Goal: Transaction & Acquisition: Purchase product/service

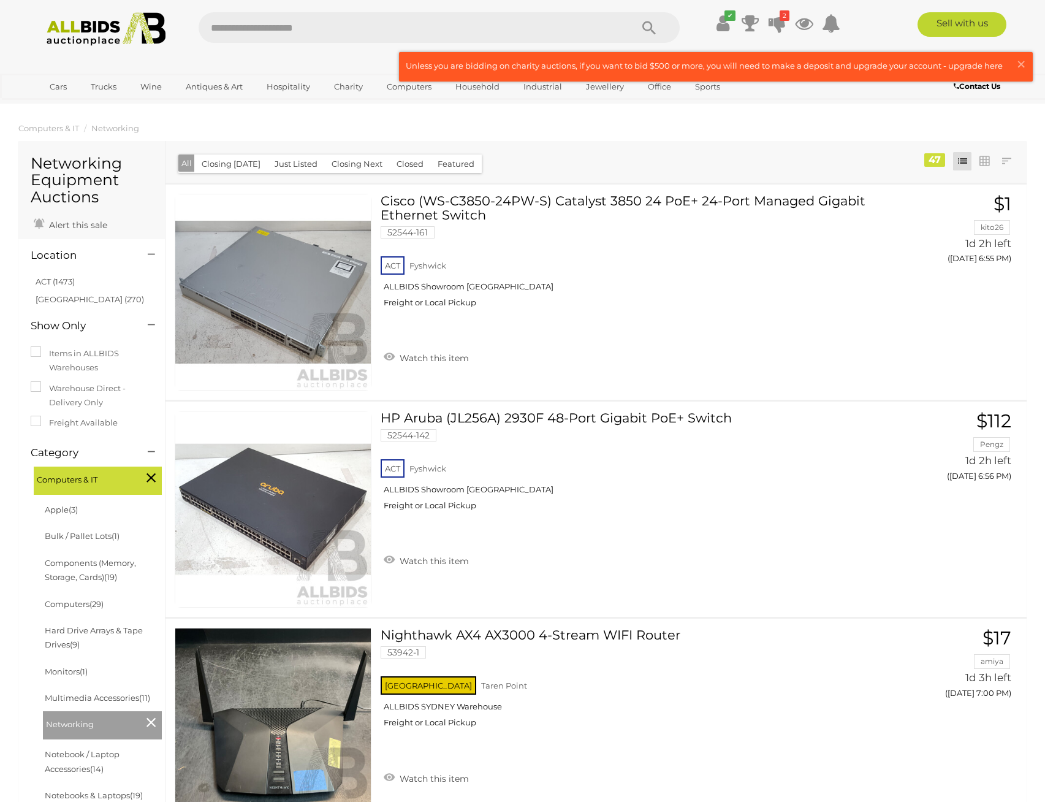
click at [275, 25] on input "text" at bounding box center [409, 27] width 420 height 31
type input "********"
